Goal: Obtain resource: Download file/media

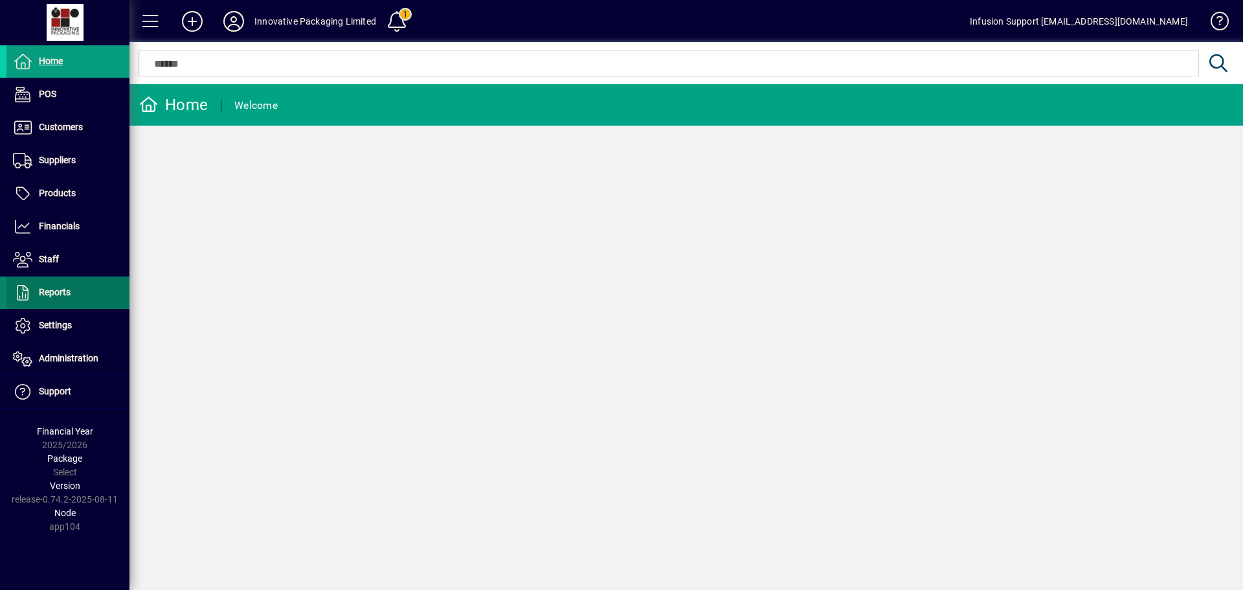
click at [69, 291] on span "Reports" at bounding box center [55, 292] width 32 height 10
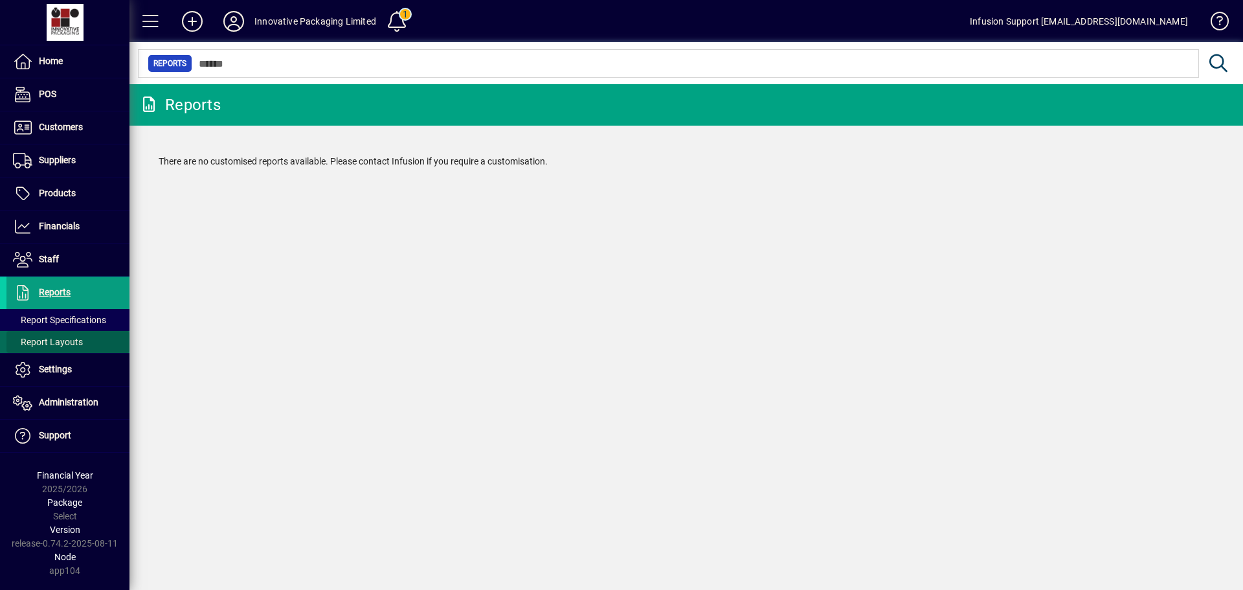
click at [71, 335] on span "Report Layouts" at bounding box center [44, 342] width 76 height 14
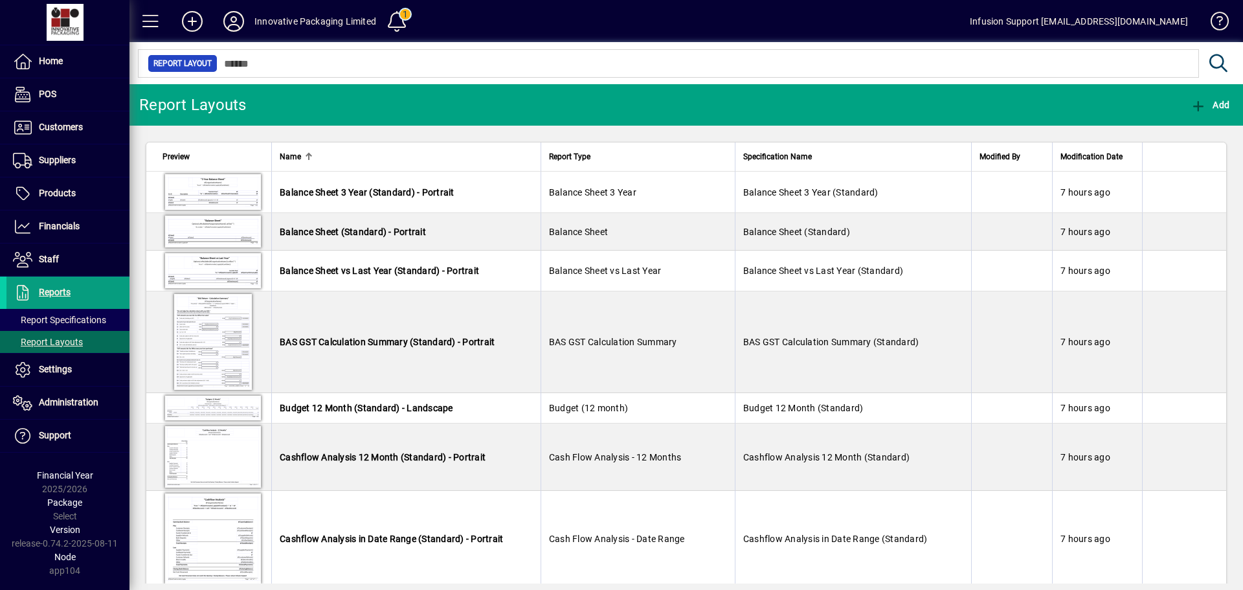
click at [257, 55] on div at bounding box center [685, 49] width 1113 height 14
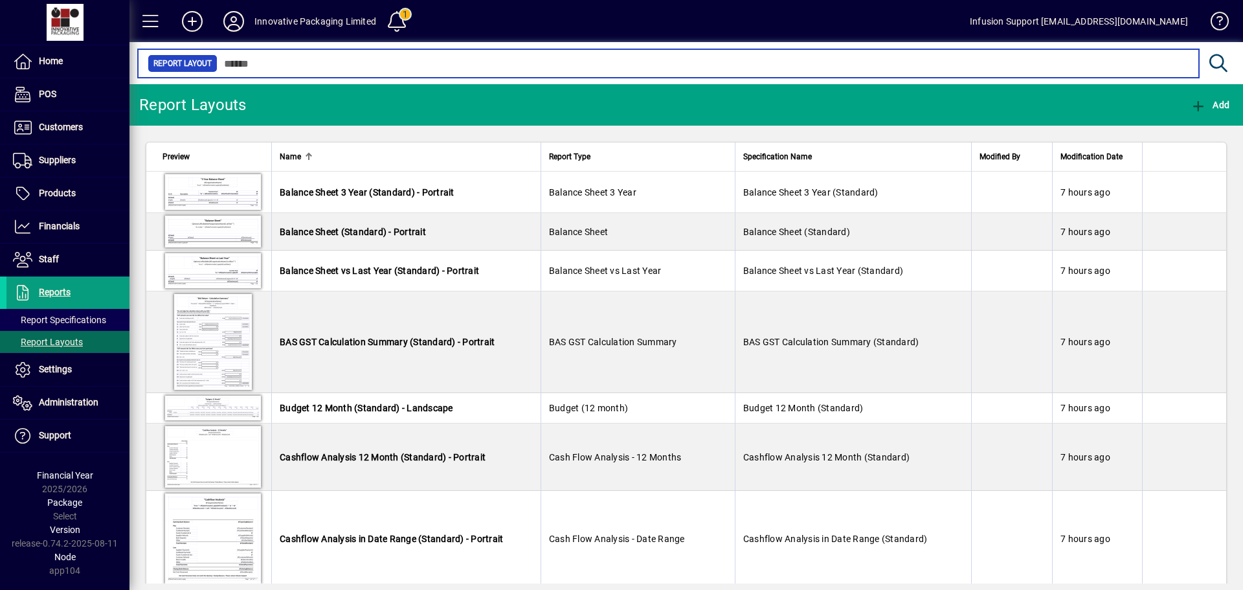
click at [258, 62] on input "text" at bounding box center [702, 63] width 971 height 18
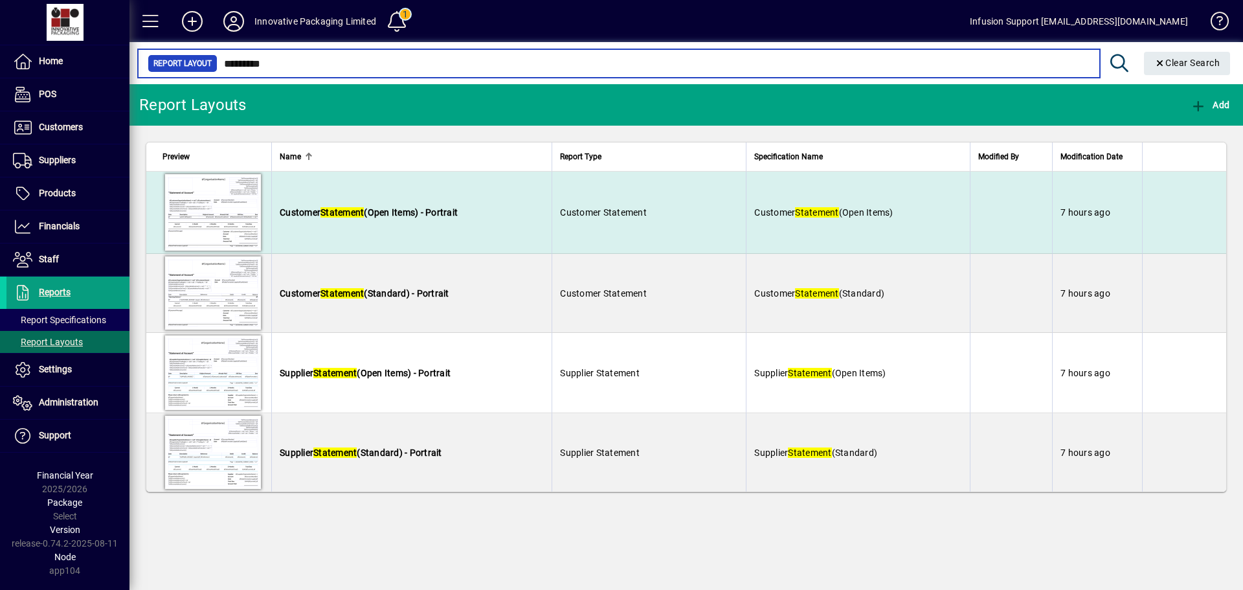
type input "*********"
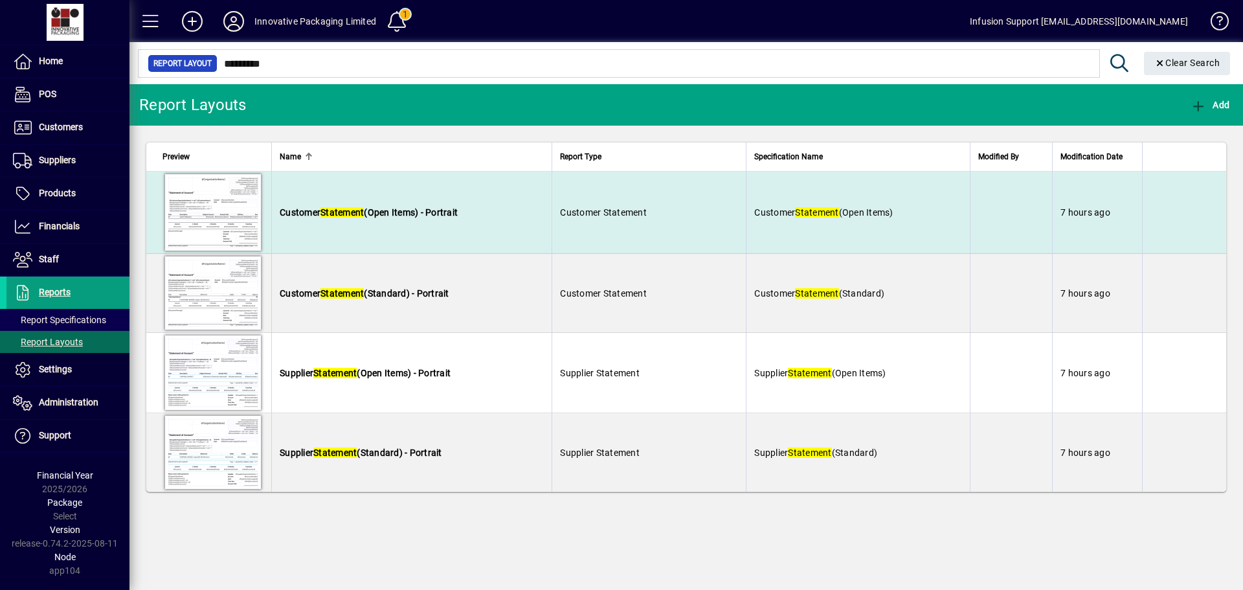
click at [481, 205] on td "Customer Statement (Open Items) - Portrait" at bounding box center [411, 213] width 280 height 82
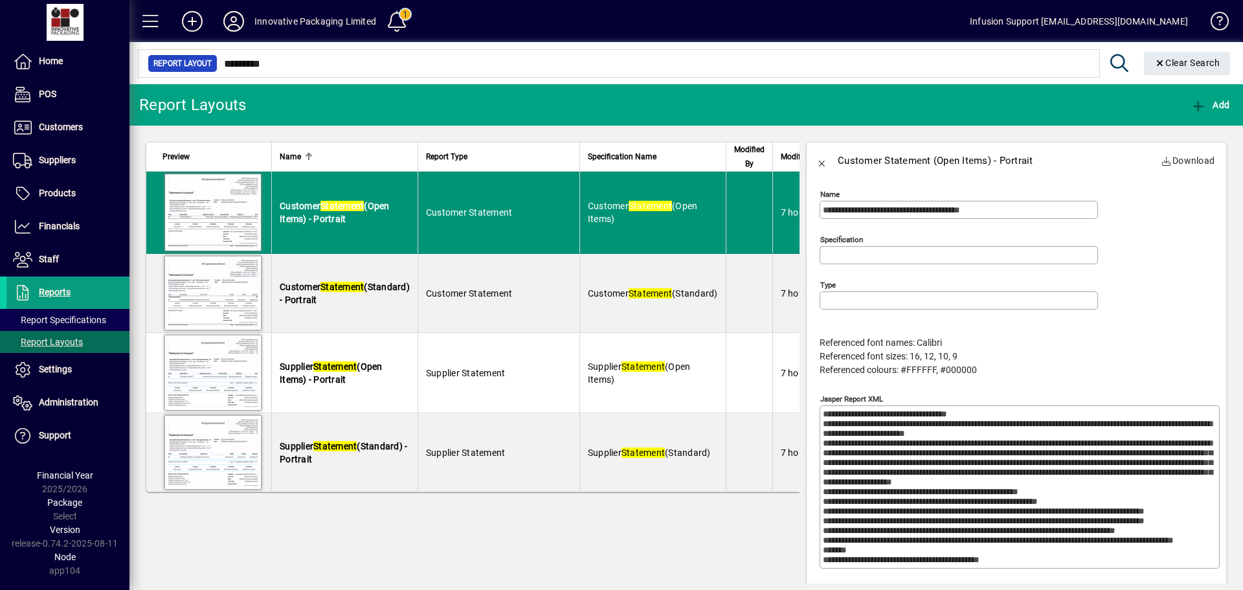
type input "**********"
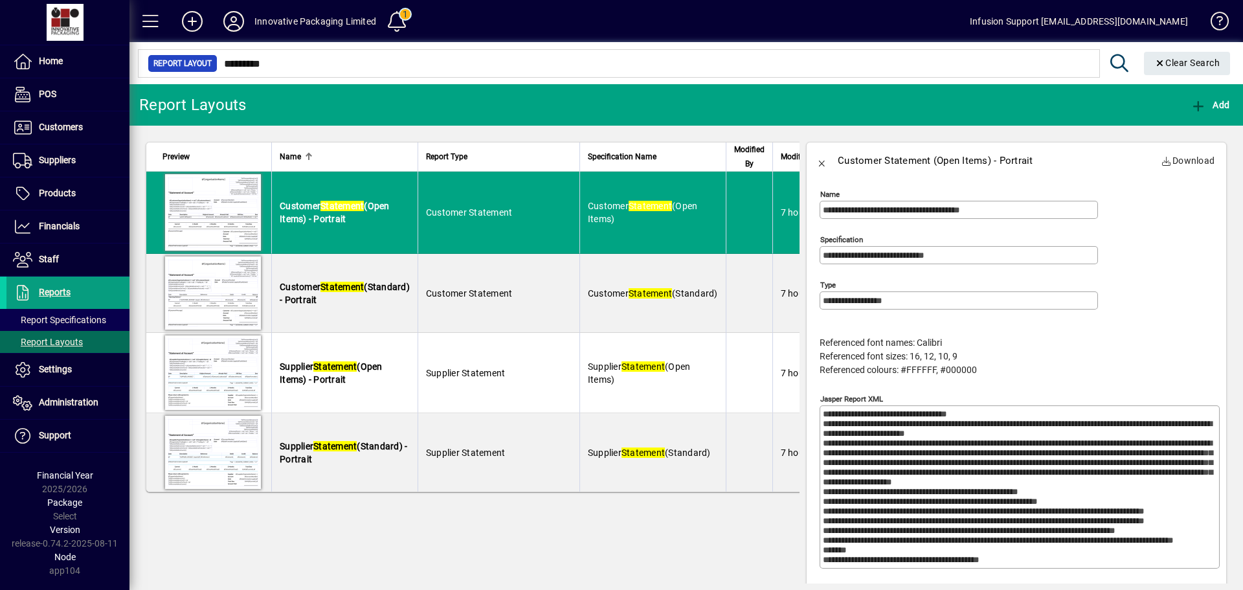
click at [1028, 480] on textarea "Jasper Report XML" at bounding box center [1021, 486] width 396 height 155
click at [65, 196] on span "Products" at bounding box center [57, 193] width 37 height 10
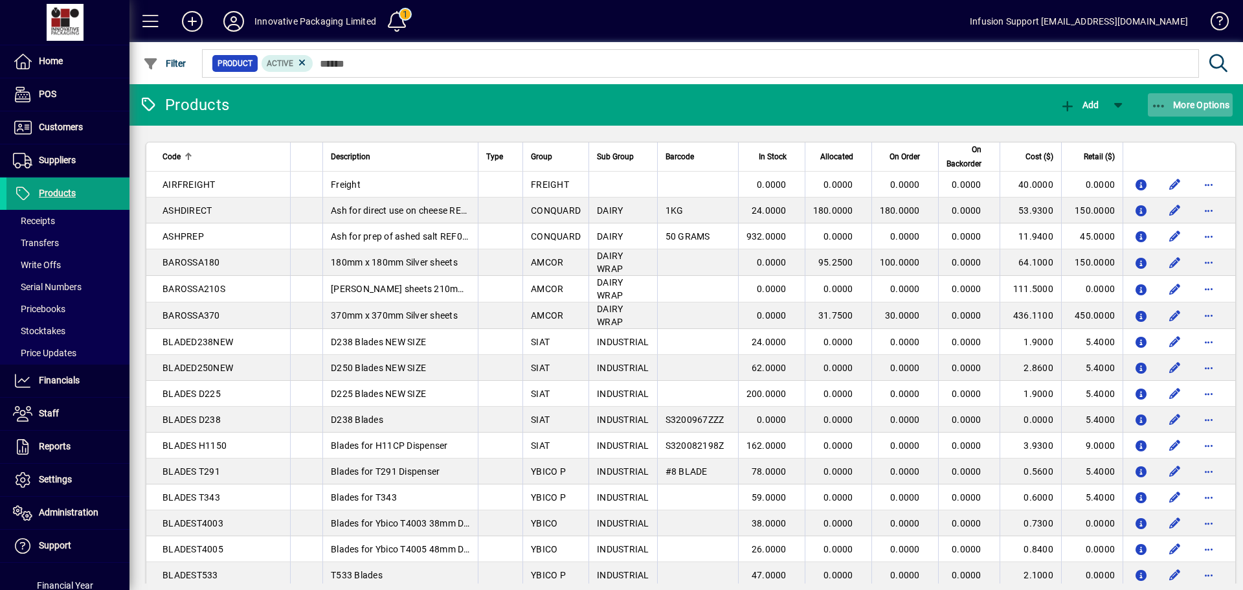
click at [1201, 106] on span "More Options" at bounding box center [1190, 105] width 79 height 10
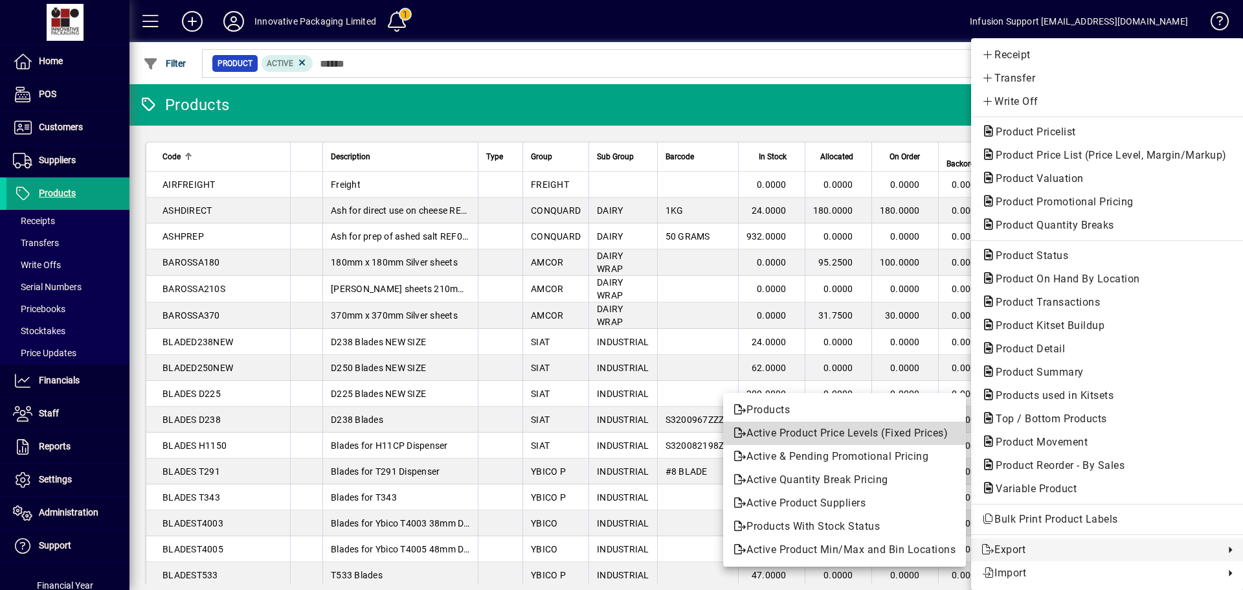
click at [779, 426] on span "Active Product Price Levels (Fixed Prices)" at bounding box center [844, 433] width 222 height 16
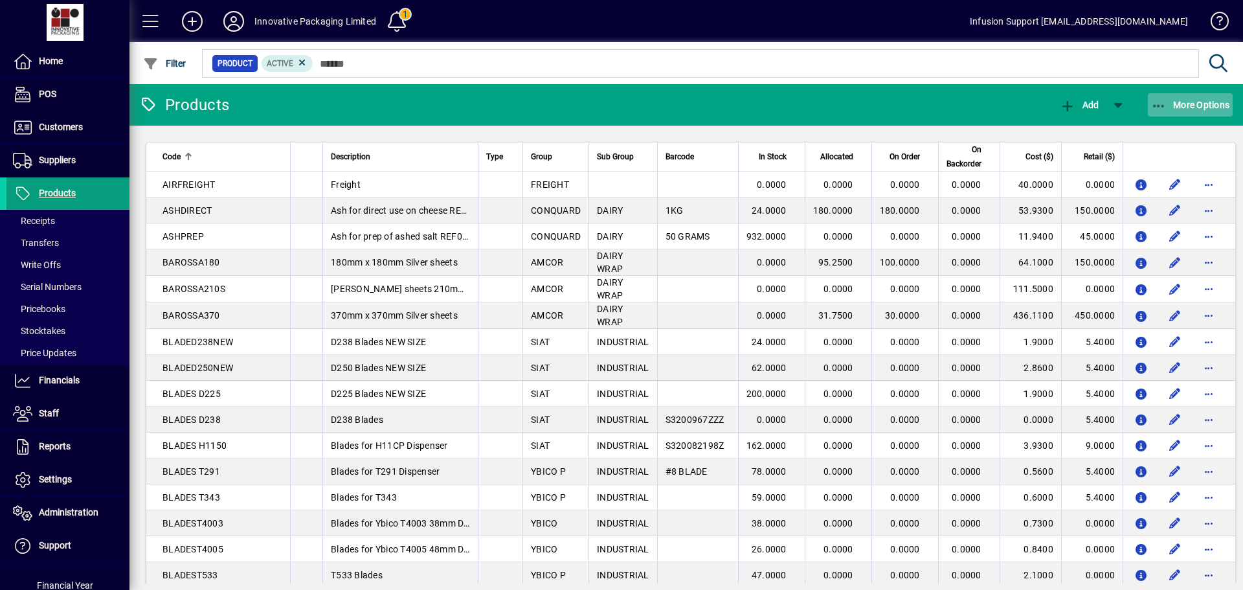
click at [1188, 101] on span "More Options" at bounding box center [1190, 105] width 79 height 10
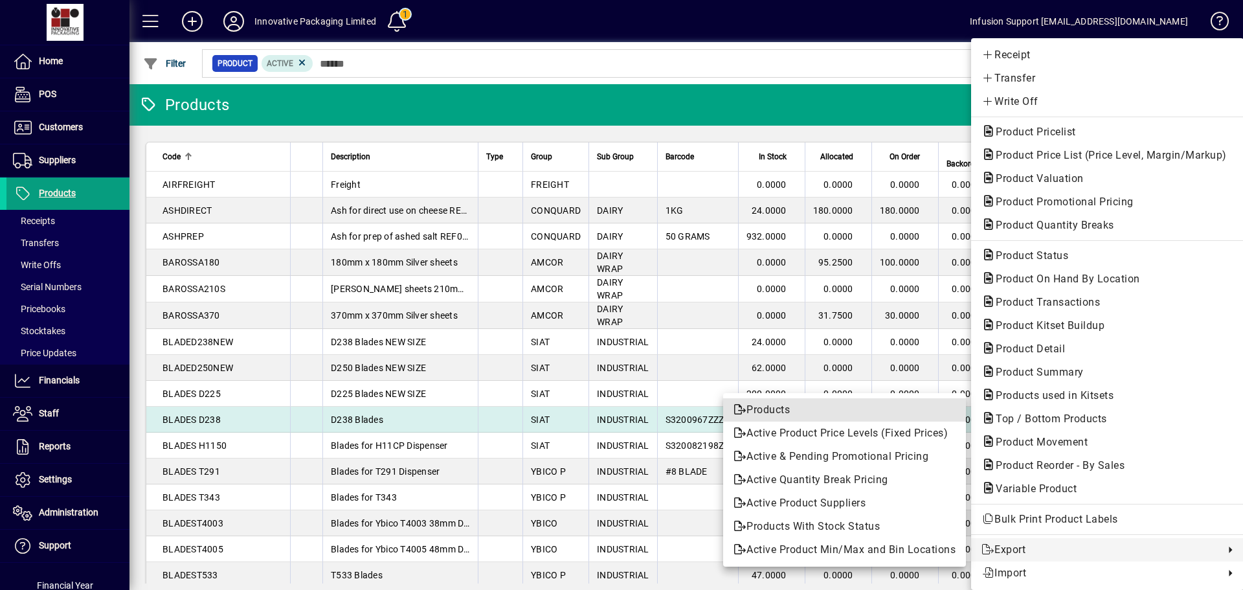
click at [788, 405] on span "Products" at bounding box center [844, 410] width 222 height 16
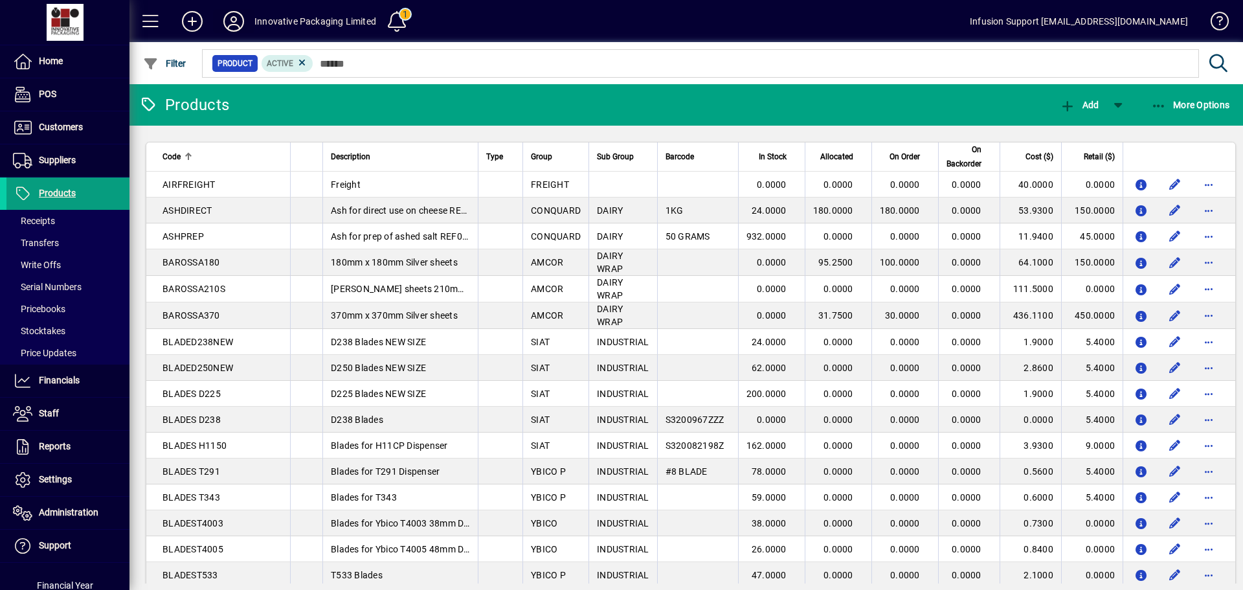
click at [241, 19] on icon at bounding box center [234, 21] width 26 height 21
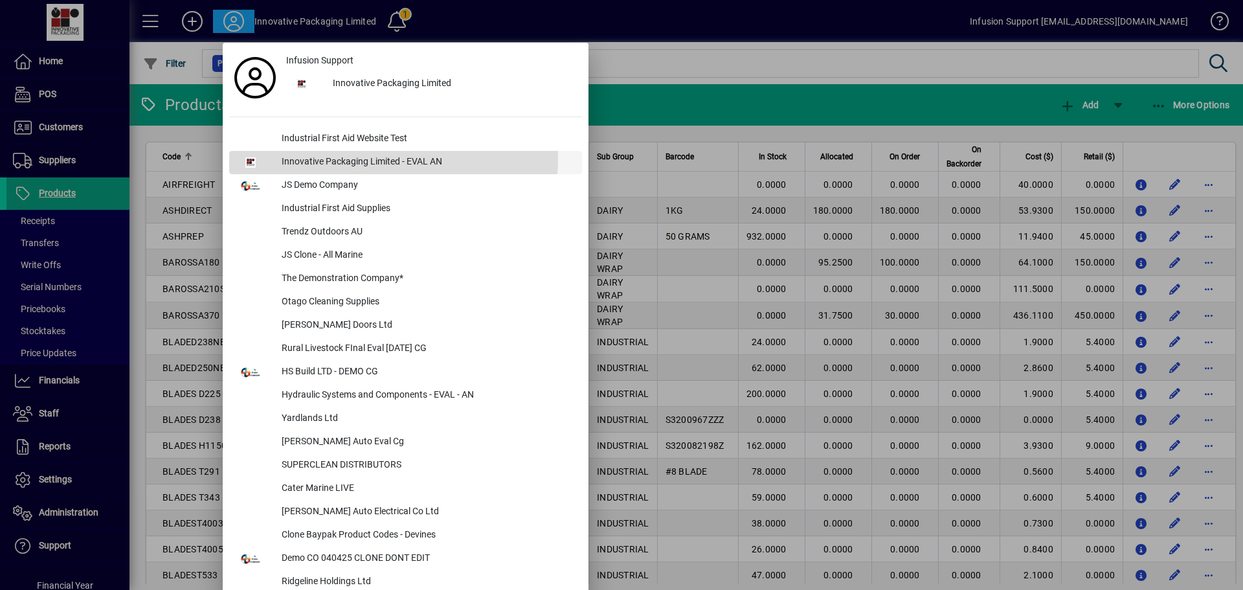
click at [348, 157] on div "Innovative Packaging Limited - EVAL AN" at bounding box center [426, 162] width 311 height 23
